Goal: Task Accomplishment & Management: Manage account settings

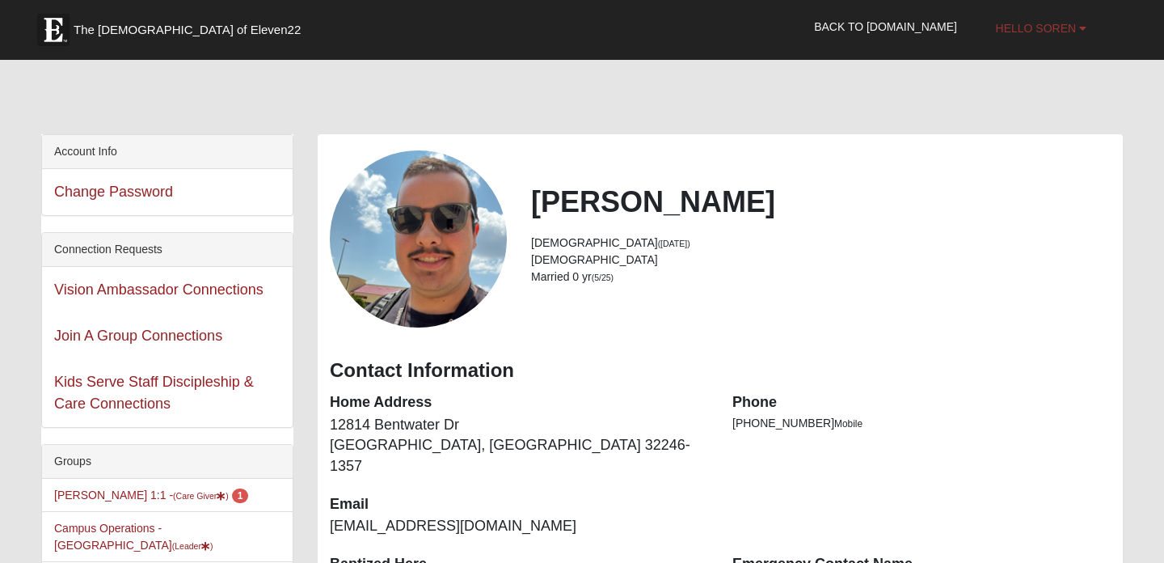
click at [1018, 27] on span "Hello Soren" at bounding box center [1036, 28] width 81 height 13
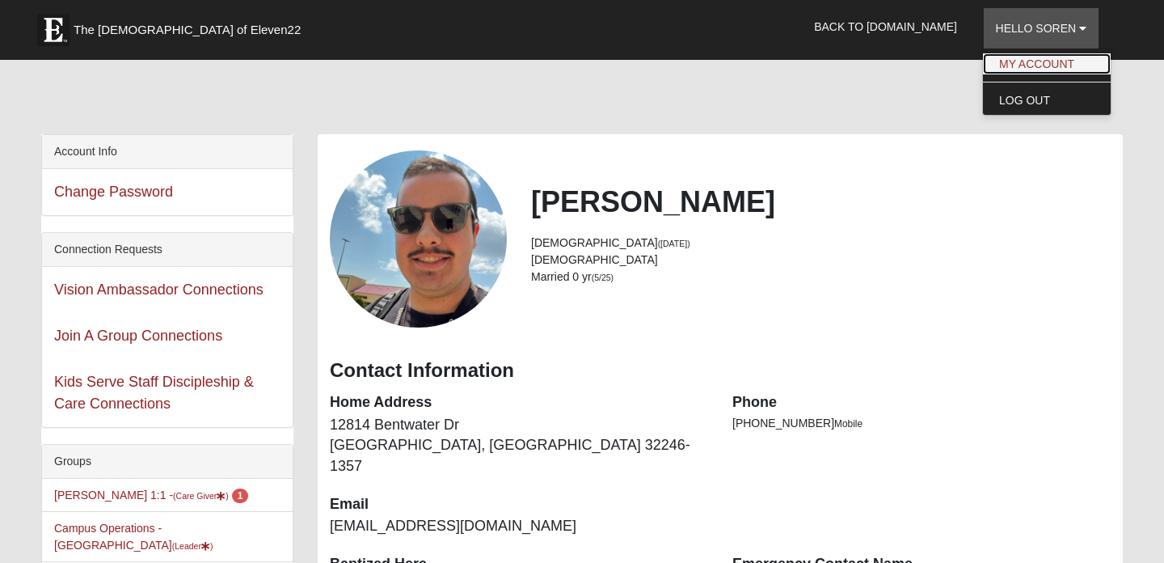
click at [1019, 54] on link "My Account" at bounding box center [1047, 63] width 128 height 21
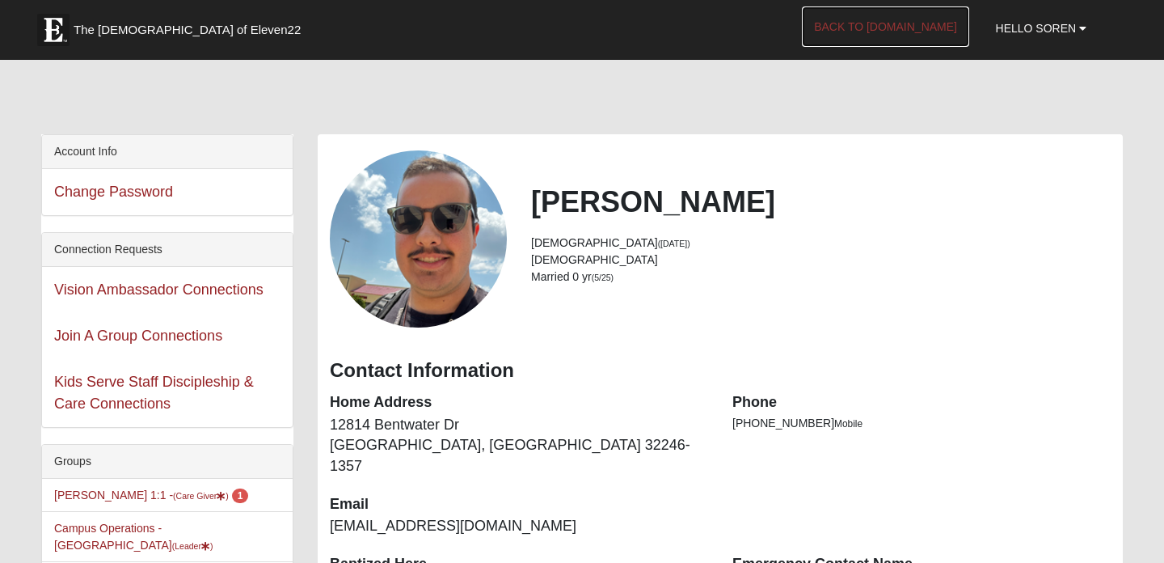
click at [864, 19] on link "Back to [DOMAIN_NAME]" at bounding box center [885, 26] width 167 height 40
